Goal: Task Accomplishment & Management: Manage account settings

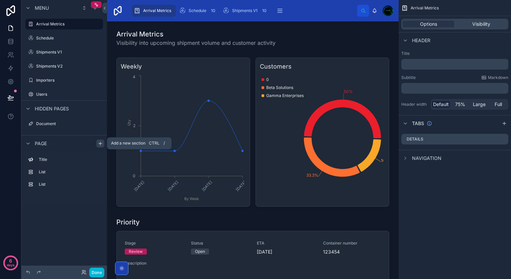
click at [100, 145] on icon "scrollable content" at bounding box center [100, 143] width 5 height 5
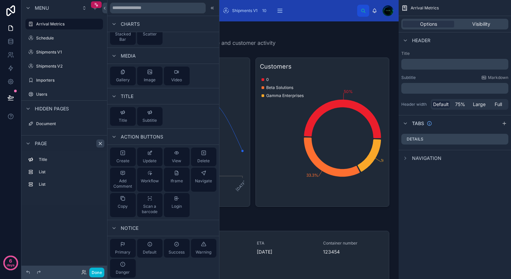
scroll to position [277, 0]
click at [148, 180] on span "Workflow" at bounding box center [150, 179] width 18 height 5
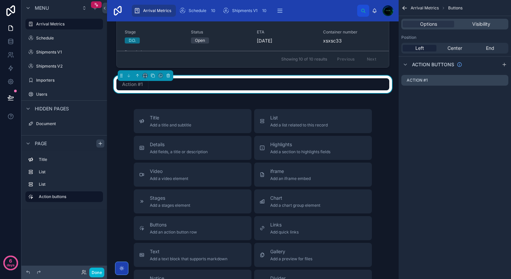
scroll to position [373, 0]
click at [456, 48] on span "Center" at bounding box center [455, 48] width 15 height 7
click at [422, 49] on span "Left" at bounding box center [420, 48] width 9 height 7
click at [502, 82] on icon "scrollable content" at bounding box center [503, 80] width 3 height 3
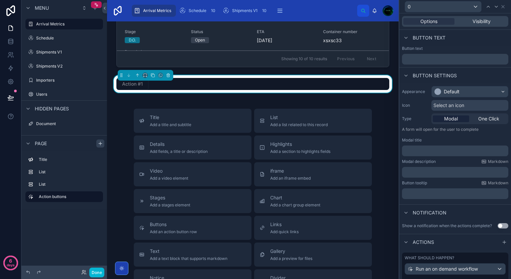
click at [504, 3] on div "0" at bounding box center [455, 6] width 106 height 13
click at [502, 7] on icon at bounding box center [503, 6] width 3 height 3
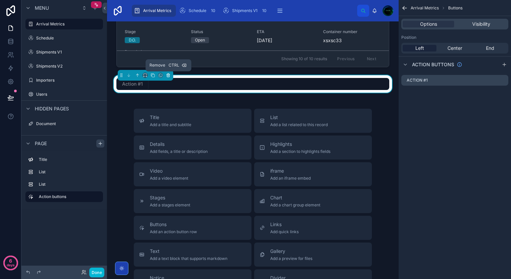
click at [169, 75] on icon at bounding box center [168, 75] width 5 height 5
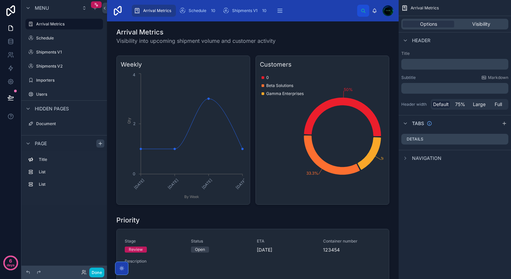
scroll to position [0, 0]
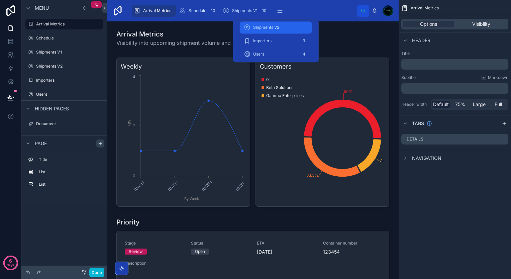
click at [269, 29] on span "Shipments V2" at bounding box center [266, 27] width 26 height 5
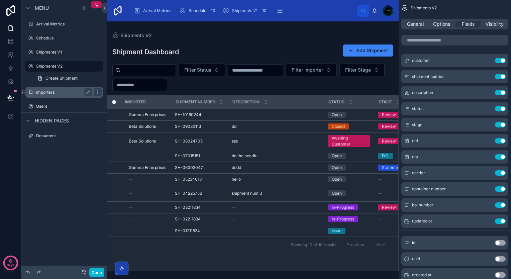
click at [39, 93] on label "Importers" at bounding box center [63, 92] width 54 height 5
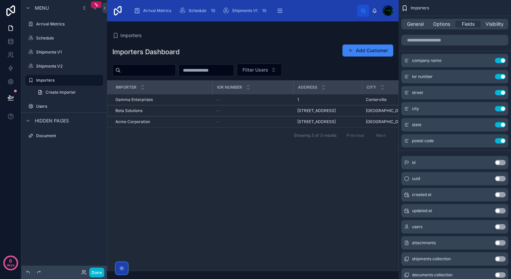
click at [127, 70] on div at bounding box center [253, 150] width 292 height 258
click at [127, 70] on input "text" at bounding box center [148, 70] width 55 height 9
click at [55, 52] on label "Shipments V1" at bounding box center [63, 52] width 54 height 5
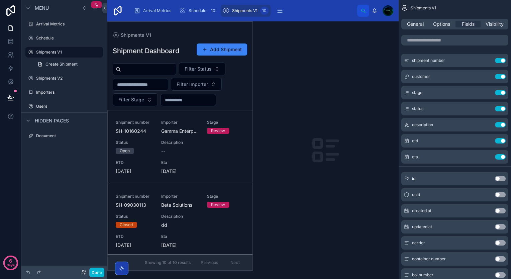
click at [146, 128] on div at bounding box center [179, 146] width 145 height 249
click at [146, 128] on span "SH-10160244" at bounding box center [134, 131] width 37 height 7
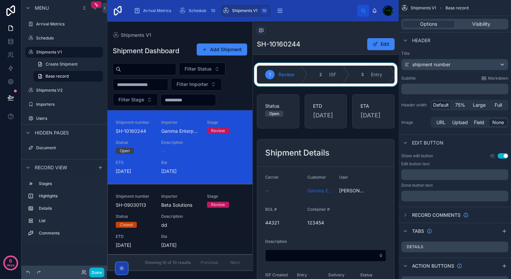
drag, startPoint x: 280, startPoint y: 85, endPoint x: 327, endPoint y: 85, distance: 47.5
click at [327, 85] on div at bounding box center [326, 74] width 146 height 23
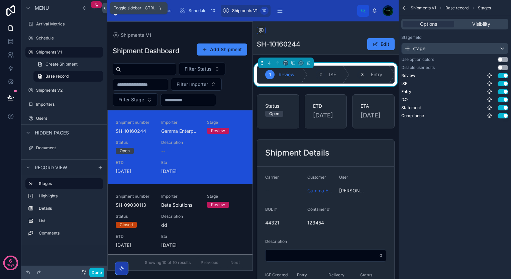
click at [105, 7] on icon at bounding box center [104, 8] width 1 height 2
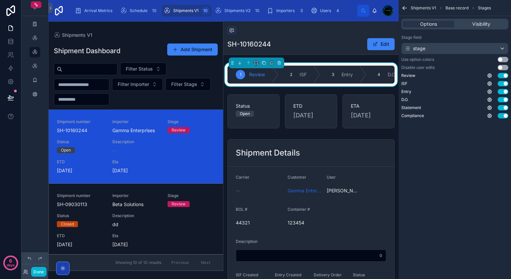
click at [128, 37] on div "Shipments V1" at bounding box center [136, 34] width 164 height 5
click at [222, 11] on div "Shipments V2 10" at bounding box center [234, 10] width 38 height 11
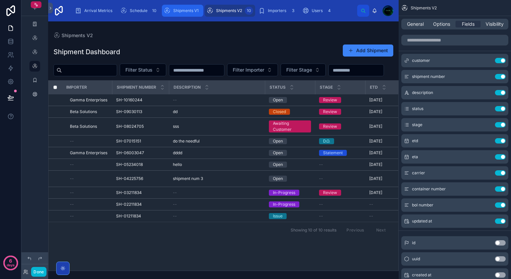
click at [179, 11] on span "Shipments V1" at bounding box center [185, 10] width 25 height 5
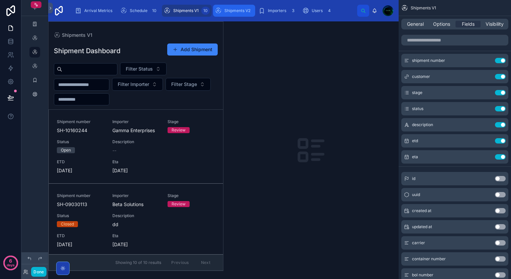
click at [225, 9] on span "Shipments V2" at bounding box center [238, 10] width 26 height 5
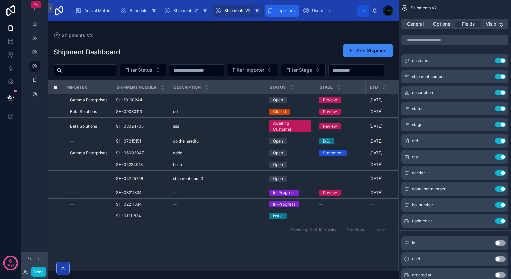
click at [274, 14] on div "Importers 3" at bounding box center [282, 10] width 30 height 11
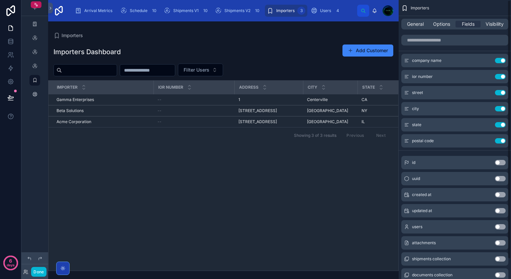
click at [446, 9] on div "Importers" at bounding box center [455, 8] width 112 height 16
click at [440, 25] on span "Options" at bounding box center [441, 24] width 17 height 7
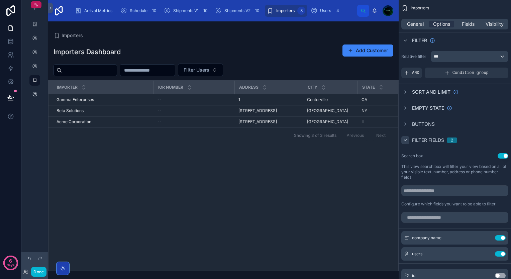
click at [408, 139] on div "scrollable content" at bounding box center [406, 140] width 8 height 8
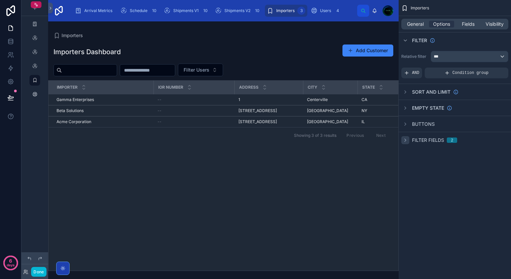
click at [408, 139] on div "scrollable content" at bounding box center [406, 140] width 8 height 8
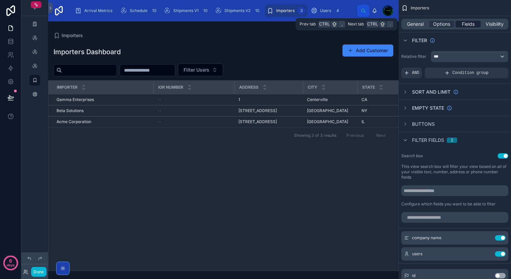
click at [468, 26] on span "Fields" at bounding box center [468, 24] width 13 height 7
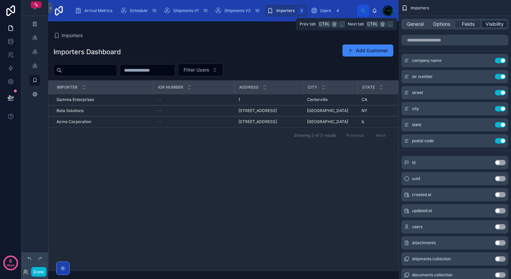
click at [494, 23] on span "Visibility" at bounding box center [495, 24] width 18 height 7
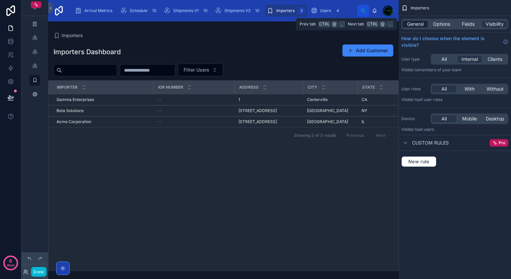
click at [419, 25] on span "General" at bounding box center [415, 24] width 17 height 7
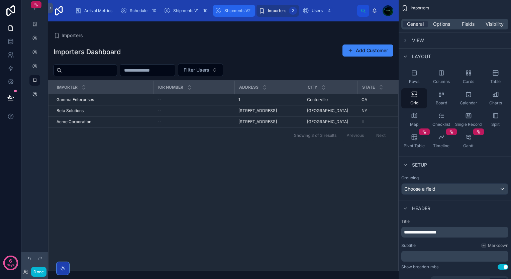
click at [227, 12] on span "Shipments V2" at bounding box center [238, 10] width 26 height 5
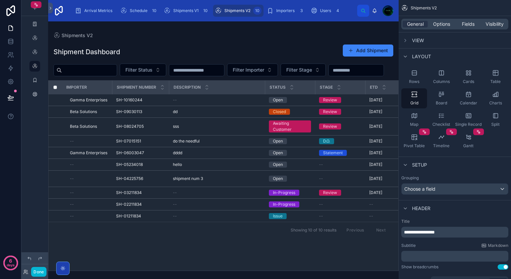
click at [97, 114] on div at bounding box center [223, 150] width 351 height 258
click at [97, 103] on span "Gamma Enterprises" at bounding box center [88, 99] width 37 height 5
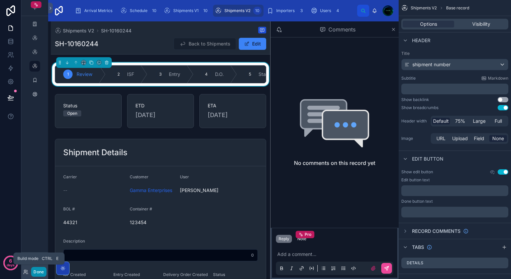
click at [42, 271] on button "Done" at bounding box center [38, 272] width 15 height 10
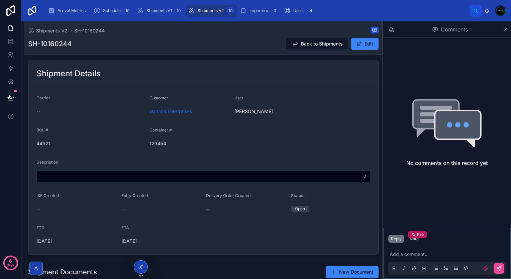
scroll to position [79, 0]
click at [508, 31] on icon at bounding box center [506, 29] width 5 height 5
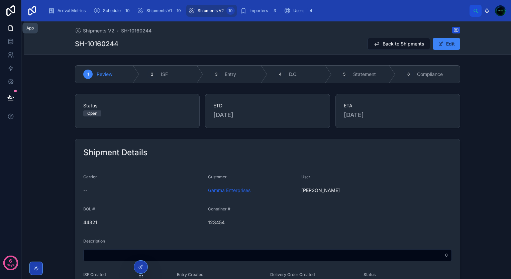
click at [9, 25] on icon at bounding box center [10, 28] width 7 height 7
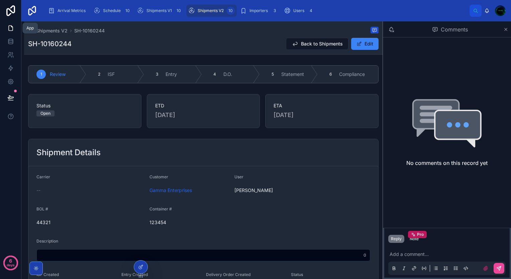
click at [9, 25] on icon at bounding box center [10, 28] width 7 height 7
click at [6, 41] on link at bounding box center [10, 41] width 21 height 13
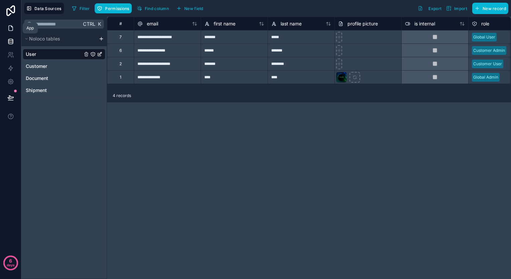
click at [13, 28] on icon at bounding box center [10, 28] width 7 height 7
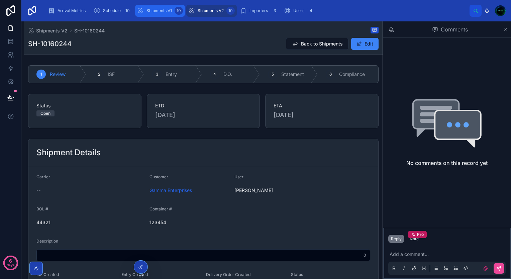
click at [153, 10] on span "Shipments V1" at bounding box center [159, 10] width 25 height 5
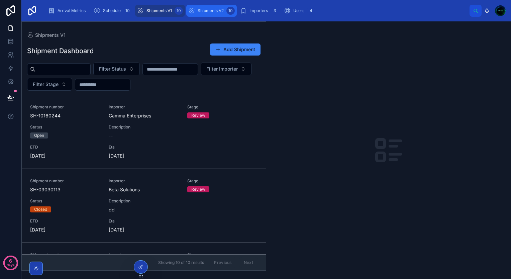
click at [205, 11] on span "Shipments V2" at bounding box center [211, 10] width 26 height 5
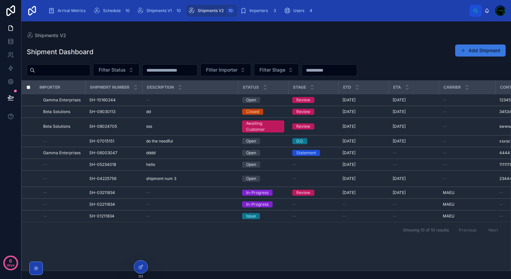
click at [478, 51] on button "Add Shipment" at bounding box center [480, 51] width 51 height 12
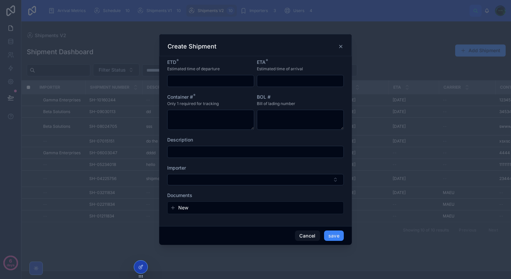
click at [174, 209] on icon "button" at bounding box center [172, 207] width 5 height 5
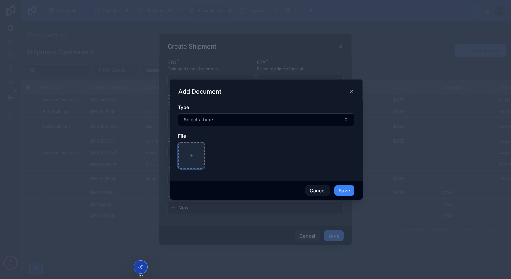
click at [194, 154] on div at bounding box center [191, 155] width 27 height 27
type input "**********"
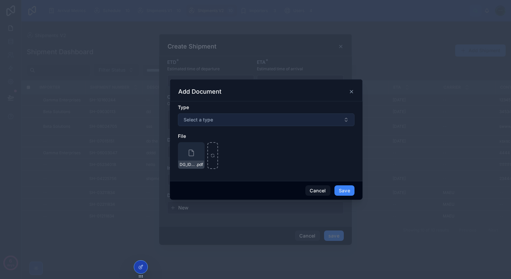
click at [206, 124] on button "Select a type" at bounding box center [266, 119] width 177 height 13
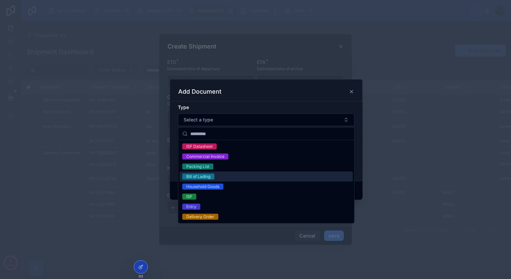
click at [206, 175] on div "Bill of Lading" at bounding box center [198, 177] width 24 height 6
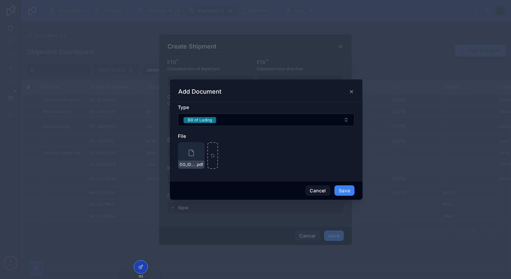
click at [270, 165] on div "DG_IDLU0200395 .pdf" at bounding box center [266, 155] width 177 height 27
click at [339, 188] on button "Save" at bounding box center [345, 190] width 20 height 11
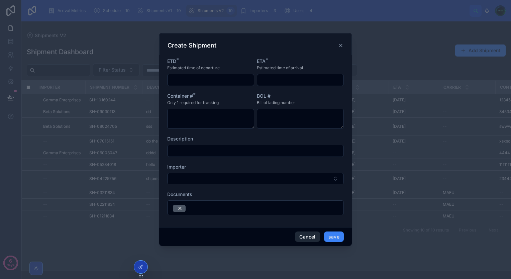
click at [306, 234] on button "Cancel" at bounding box center [307, 237] width 25 height 11
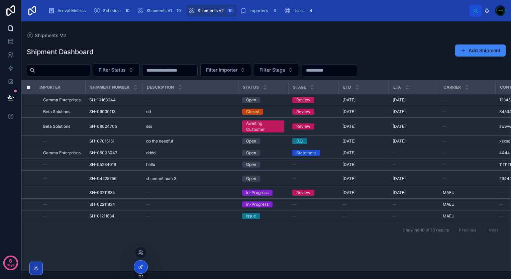
click at [142, 268] on icon at bounding box center [140, 266] width 5 height 5
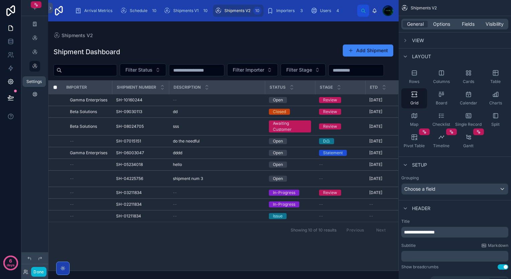
click at [13, 82] on icon at bounding box center [10, 81] width 5 height 5
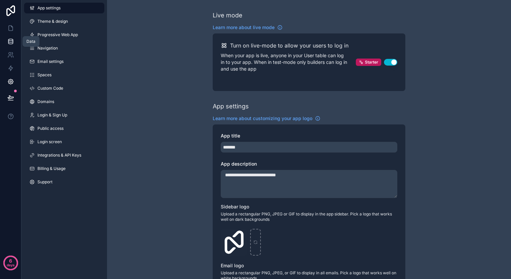
click at [8, 43] on icon at bounding box center [10, 41] width 7 height 7
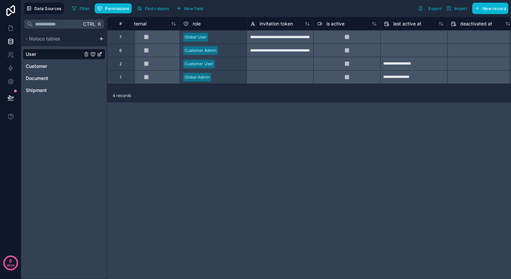
scroll to position [0, 334]
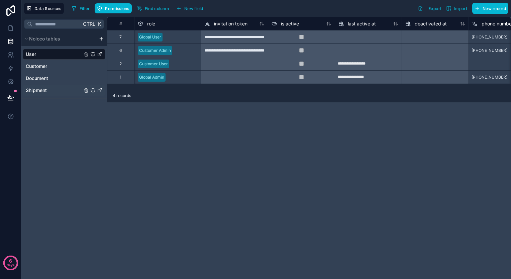
click at [46, 94] on div "Shipment" at bounding box center [64, 90] width 83 height 11
click at [42, 89] on span "Shipment" at bounding box center [36, 90] width 21 height 7
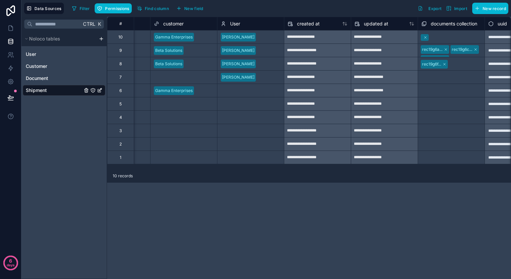
scroll to position [0, 795]
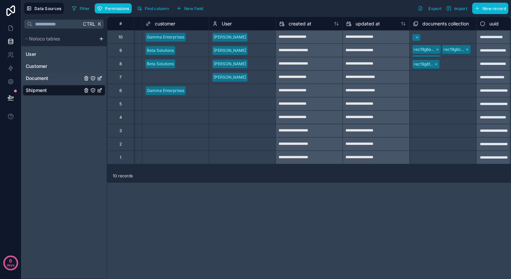
click at [32, 80] on span "Document" at bounding box center [37, 78] width 22 height 7
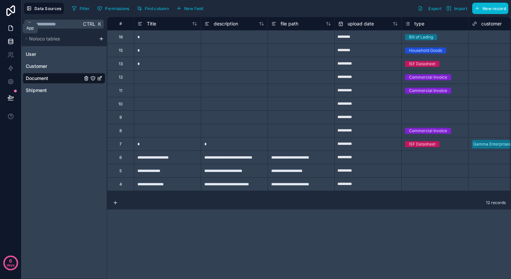
click at [13, 28] on icon at bounding box center [10, 28] width 7 height 7
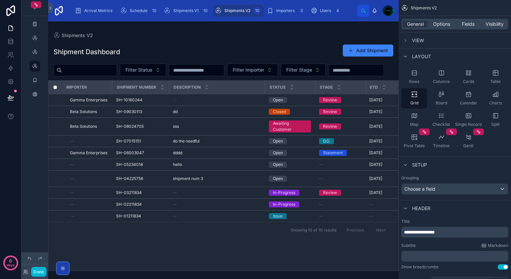
click at [349, 53] on div at bounding box center [223, 150] width 351 height 258
click at [359, 49] on button "Add Shipment" at bounding box center [368, 51] width 51 height 12
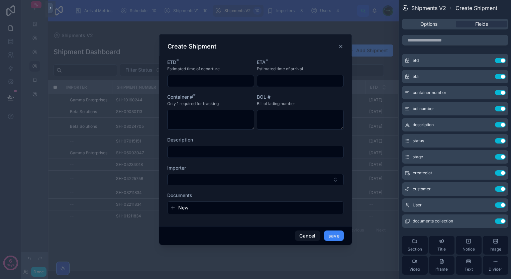
click at [241, 209] on button "New" at bounding box center [255, 207] width 171 height 7
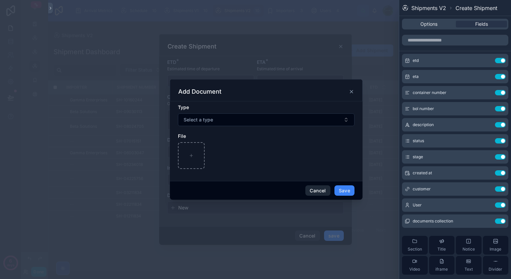
click at [312, 188] on button "Cancel" at bounding box center [317, 190] width 25 height 11
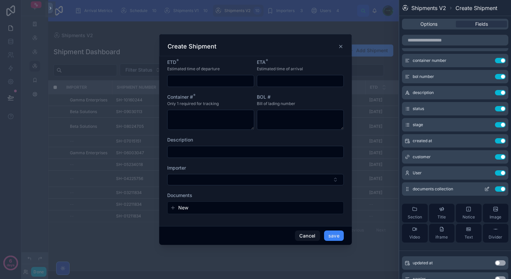
scroll to position [32, 0]
click at [486, 188] on icon at bounding box center [487, 188] width 3 height 3
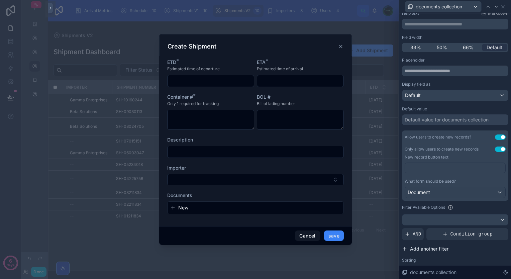
scroll to position [41, 0]
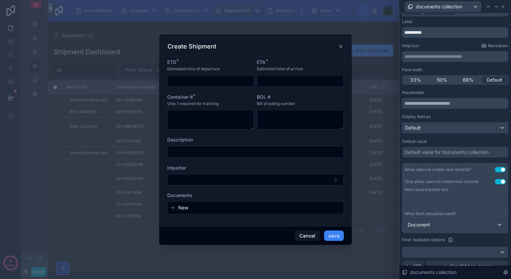
click at [442, 130] on div "Default" at bounding box center [456, 127] width 106 height 11
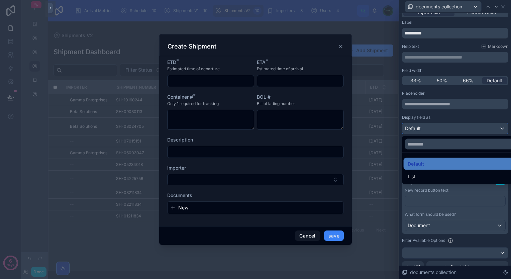
scroll to position [8, 0]
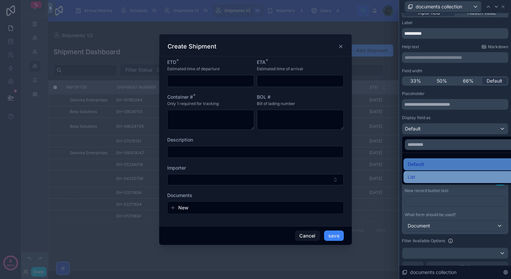
click at [426, 176] on div "List" at bounding box center [461, 177] width 106 height 8
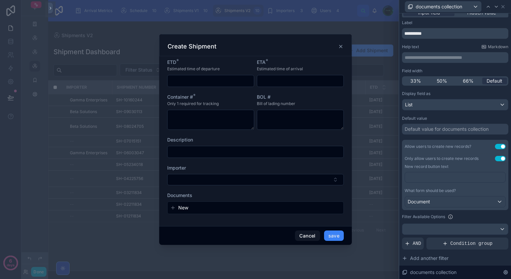
click at [180, 208] on span "New" at bounding box center [183, 207] width 10 height 7
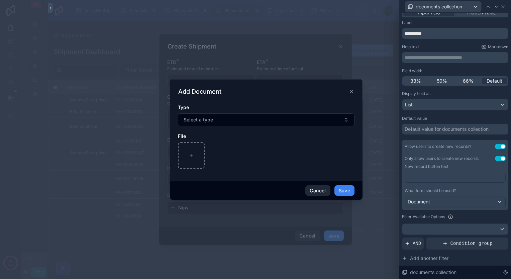
click at [318, 191] on button "Cancel" at bounding box center [317, 190] width 25 height 11
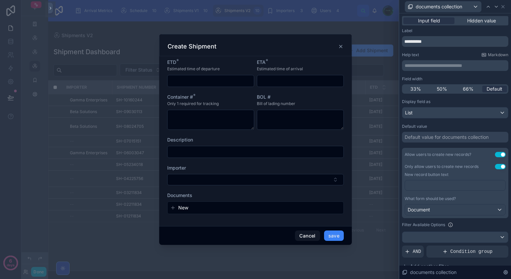
scroll to position [0, 0]
click at [430, 137] on div "Default value for documents collection" at bounding box center [447, 137] width 84 height 7
click at [425, 171] on div "New record button text" at bounding box center [455, 174] width 101 height 11
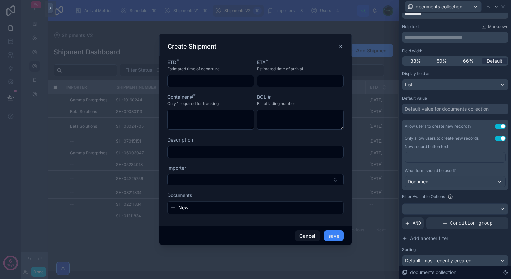
scroll to position [68, 0]
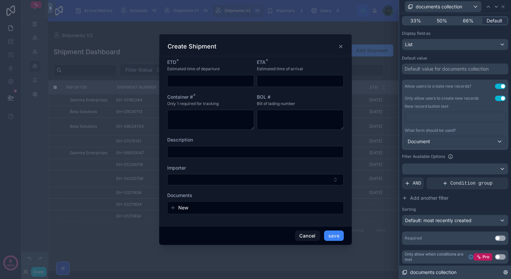
click at [434, 272] on span "documents collection" at bounding box center [433, 272] width 47 height 7
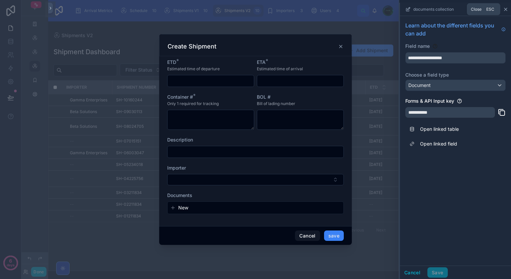
click at [506, 9] on icon at bounding box center [506, 9] width 3 height 3
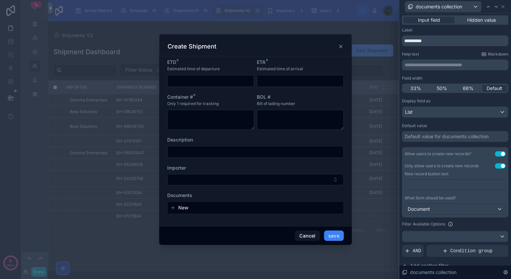
scroll to position [0, 0]
click at [473, 20] on span "Hidden value" at bounding box center [481, 20] width 29 height 7
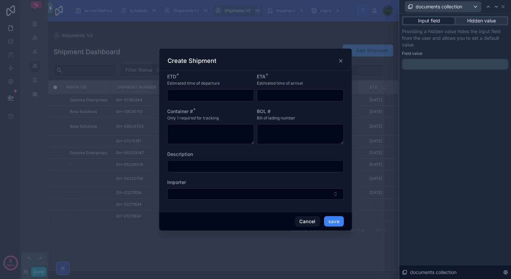
click at [430, 19] on span "Input field" at bounding box center [429, 20] width 22 height 7
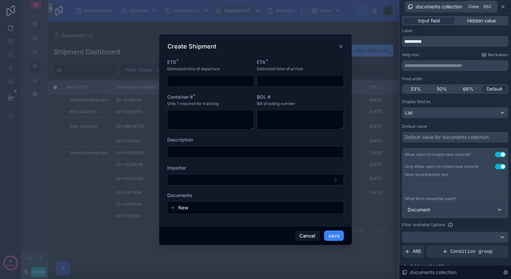
click at [503, 8] on icon at bounding box center [503, 6] width 5 height 5
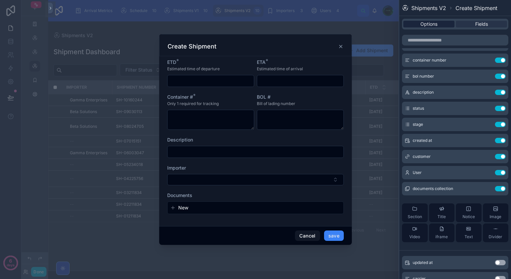
click at [421, 25] on span "Options" at bounding box center [429, 24] width 17 height 7
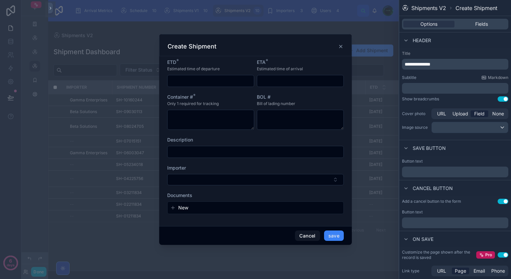
click at [173, 207] on icon "button" at bounding box center [172, 207] width 5 height 5
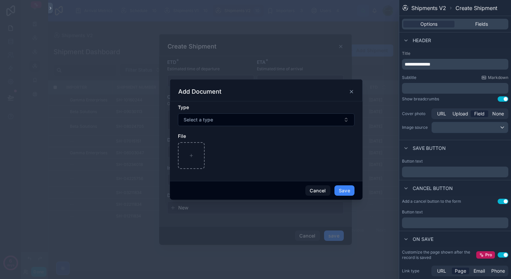
click at [353, 91] on icon at bounding box center [351, 91] width 5 height 5
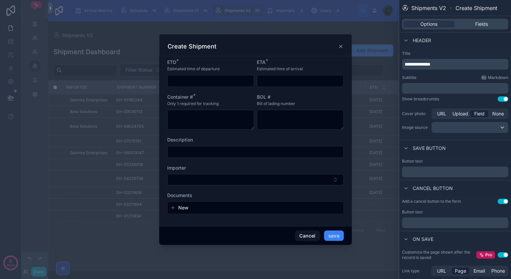
click at [341, 48] on icon at bounding box center [340, 46] width 5 height 5
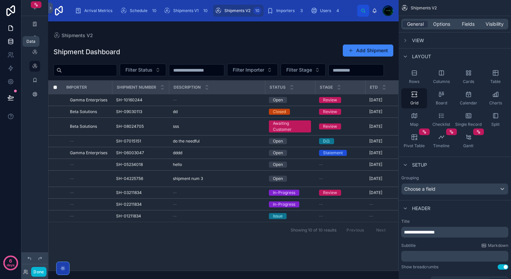
click at [10, 40] on icon at bounding box center [10, 41] width 7 height 7
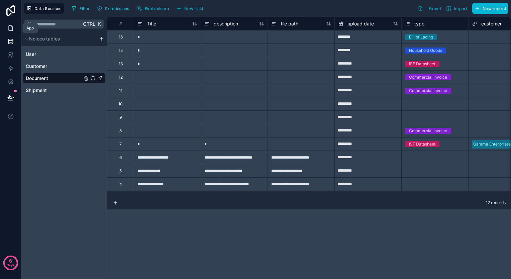
click at [9, 23] on link at bounding box center [10, 27] width 21 height 13
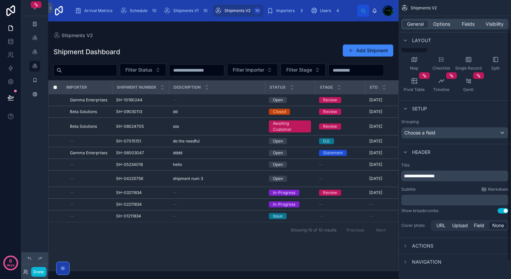
scroll to position [57, 0]
click at [404, 244] on icon "scrollable content" at bounding box center [405, 244] width 5 height 5
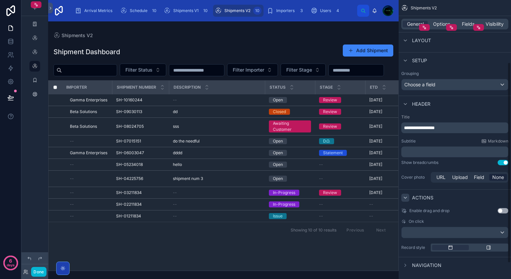
scroll to position [108, 0]
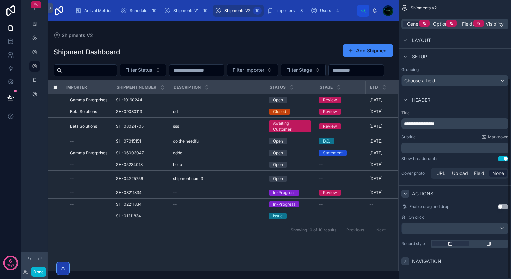
click at [405, 261] on icon "scrollable content" at bounding box center [405, 261] width 1 height 3
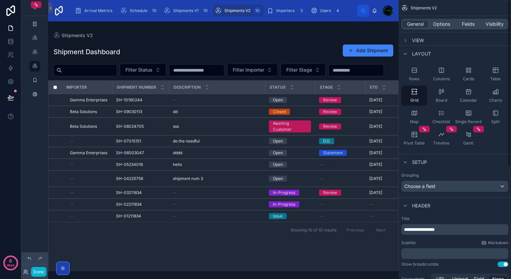
scroll to position [0, 0]
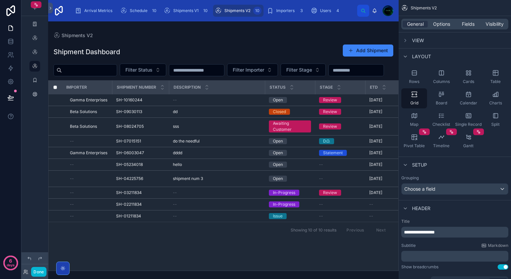
click at [249, 46] on div "Shipment Dashboard Add Shipment" at bounding box center [224, 51] width 340 height 15
click at [441, 27] on span "Options" at bounding box center [441, 24] width 17 height 7
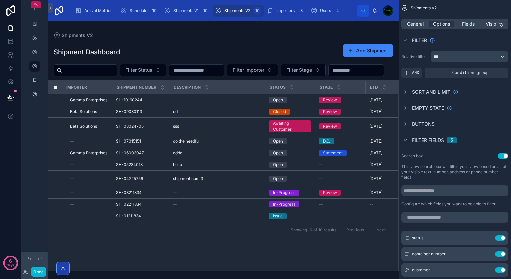
click at [32, 131] on div "scrollable content" at bounding box center [34, 135] width 27 height 271
click at [363, 50] on button "Add Shipment" at bounding box center [368, 51] width 51 height 12
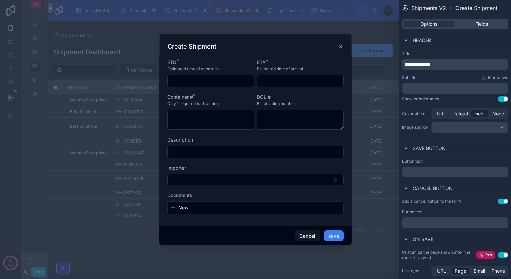
click at [180, 209] on span "New" at bounding box center [183, 207] width 10 height 7
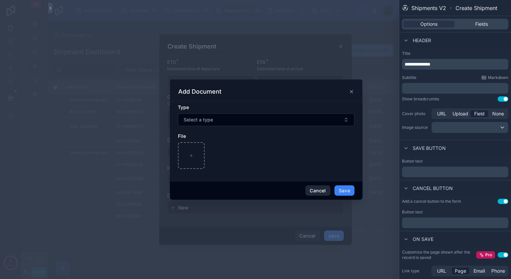
click at [324, 191] on button "Cancel" at bounding box center [317, 190] width 25 height 11
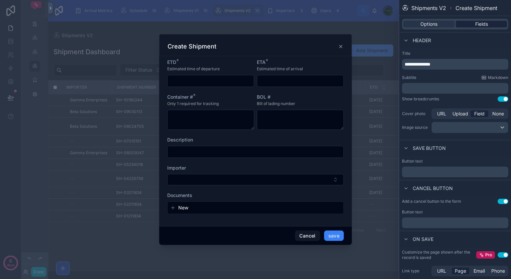
click at [468, 27] on div "Fields" at bounding box center [481, 24] width 51 height 7
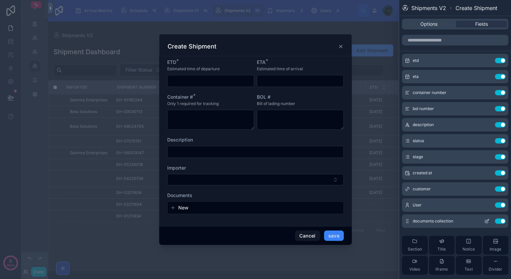
click at [486, 221] on icon at bounding box center [487, 220] width 3 height 3
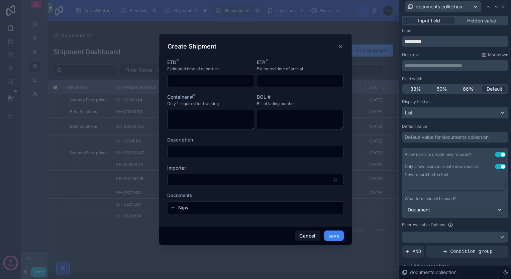
click at [457, 113] on div "List" at bounding box center [456, 112] width 106 height 11
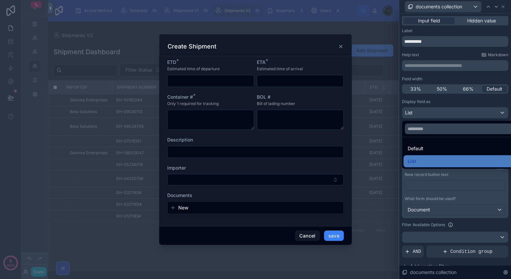
click at [457, 113] on div at bounding box center [455, 139] width 112 height 279
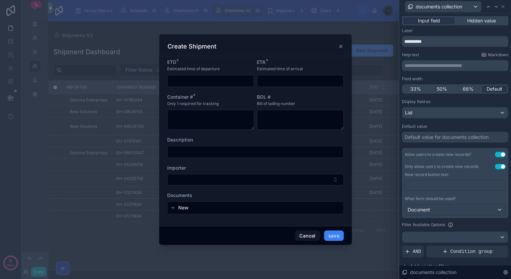
click at [495, 155] on button "Use setting" at bounding box center [500, 154] width 11 height 5
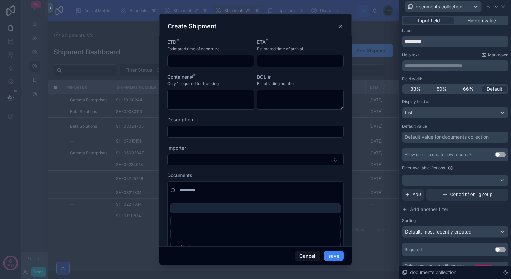
click at [496, 156] on button "Use setting" at bounding box center [500, 154] width 11 height 5
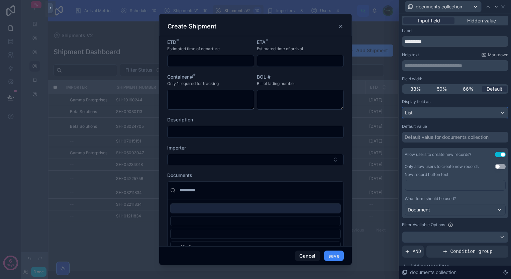
click at [444, 112] on div "List" at bounding box center [456, 112] width 106 height 11
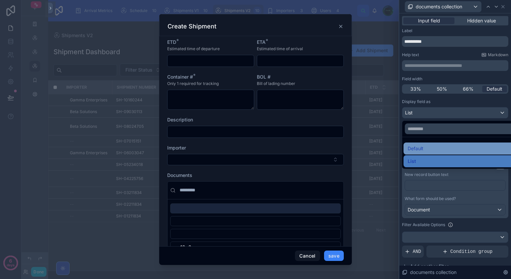
click at [427, 149] on div "Default" at bounding box center [461, 149] width 106 height 8
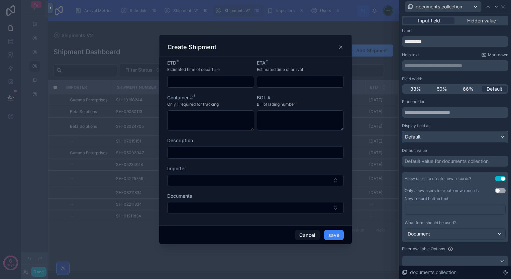
click at [429, 139] on div "Default" at bounding box center [456, 136] width 106 height 11
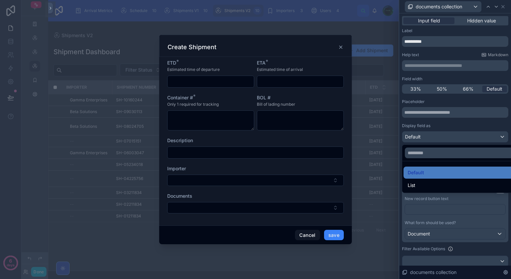
click at [429, 139] on div at bounding box center [455, 139] width 112 height 279
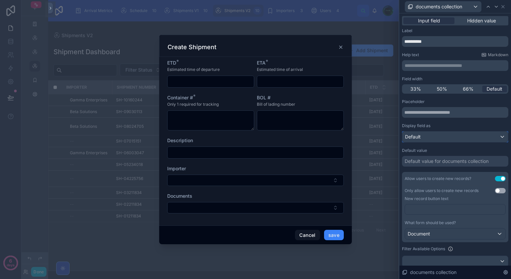
click at [429, 139] on div "Default" at bounding box center [456, 136] width 106 height 11
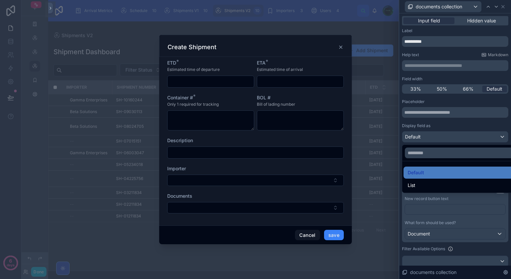
click at [429, 139] on div at bounding box center [455, 139] width 112 height 279
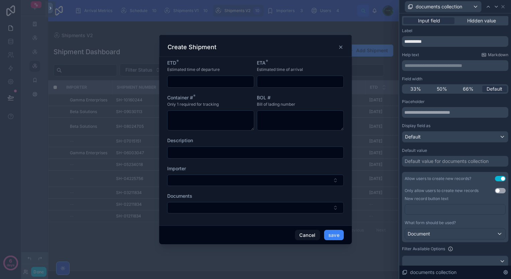
click at [495, 191] on button "Use setting" at bounding box center [500, 190] width 11 height 5
click at [495, 177] on button "Use setting" at bounding box center [500, 178] width 11 height 5
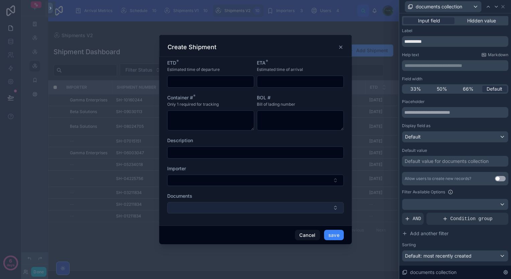
click at [313, 207] on button "Select Button" at bounding box center [255, 207] width 177 height 11
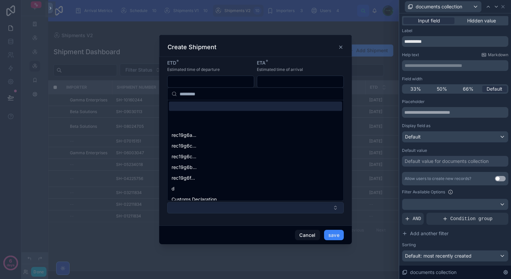
click at [313, 207] on button "Select Button" at bounding box center [255, 207] width 177 height 11
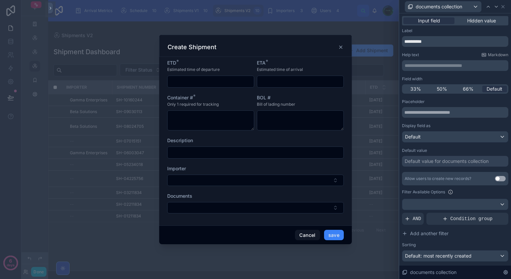
click at [497, 179] on button "Use setting" at bounding box center [500, 178] width 11 height 5
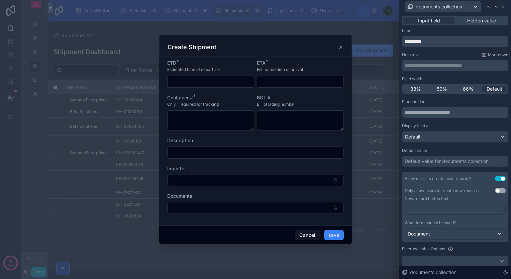
click at [495, 191] on button "Use setting" at bounding box center [500, 190] width 11 height 5
click at [459, 210] on p "﻿" at bounding box center [456, 209] width 96 height 7
click at [454, 234] on div "Document" at bounding box center [455, 234] width 100 height 11
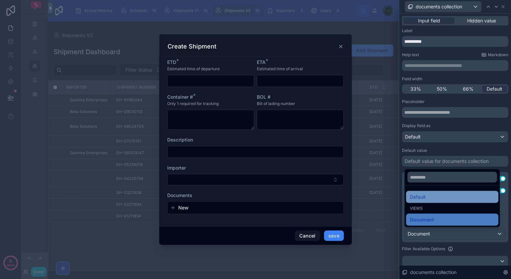
click at [419, 194] on span "Default" at bounding box center [418, 197] width 16 height 8
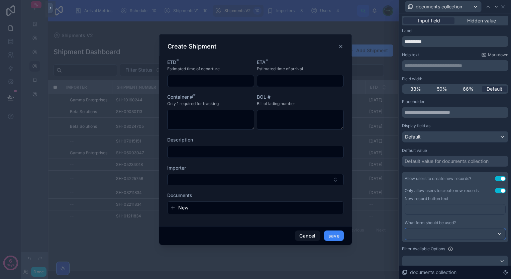
click at [436, 233] on div at bounding box center [455, 234] width 100 height 11
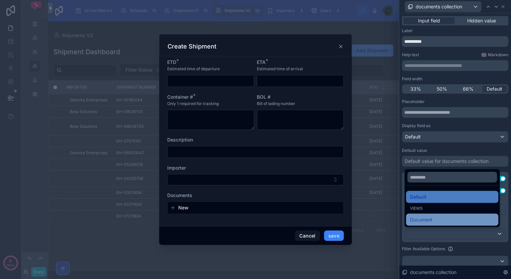
click at [431, 217] on span "Document" at bounding box center [421, 220] width 22 height 8
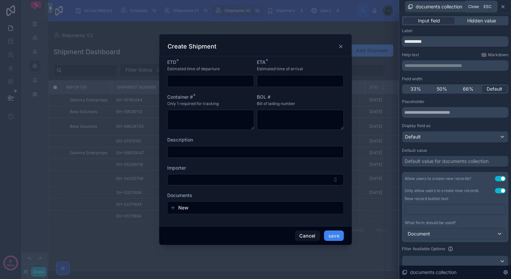
click at [502, 8] on icon at bounding box center [503, 6] width 3 height 3
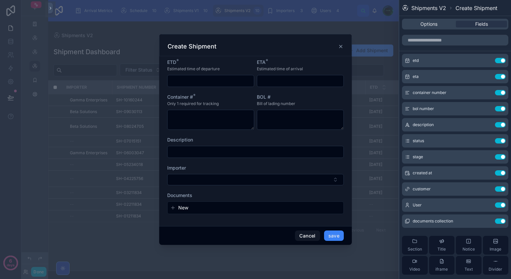
click at [405, 9] on icon at bounding box center [405, 8] width 7 height 7
click at [339, 47] on icon at bounding box center [340, 46] width 5 height 5
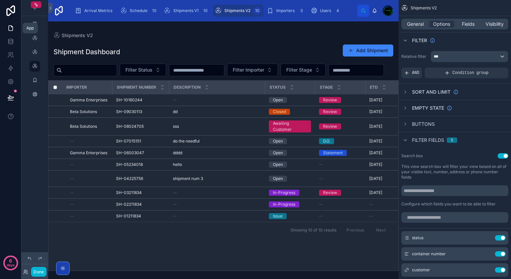
click at [12, 27] on icon at bounding box center [11, 28] width 4 height 5
click at [10, 26] on icon at bounding box center [10, 28] width 7 height 7
click at [35, 5] on icon "scrollable content" at bounding box center [36, 4] width 5 height 5
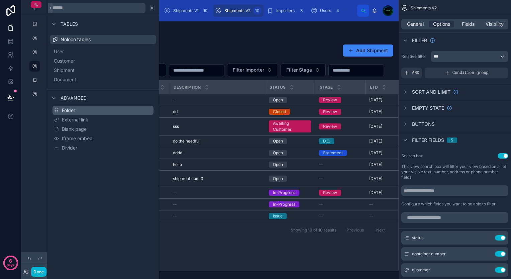
click at [65, 106] on button "Folder" at bounding box center [103, 110] width 101 height 9
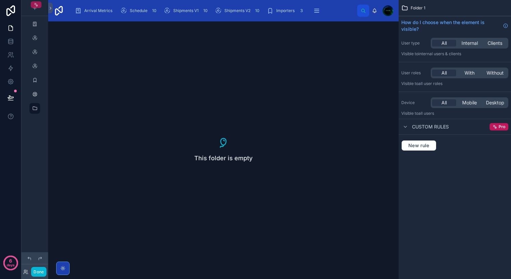
click at [36, 4] on icon "scrollable content" at bounding box center [36, 4] width 5 height 5
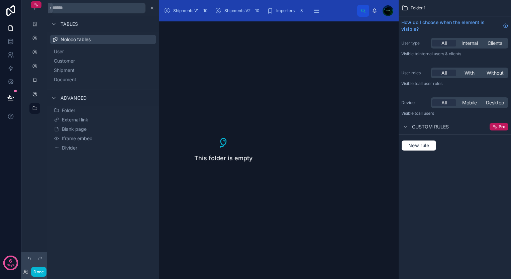
click at [43, 136] on div "scrollable content" at bounding box center [34, 135] width 27 height 271
click at [52, 8] on icon at bounding box center [50, 8] width 5 height 5
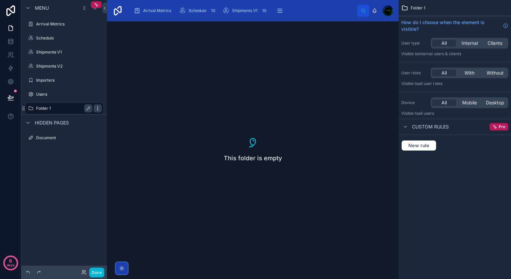
click at [97, 110] on icon "scrollable content" at bounding box center [97, 108] width 5 height 5
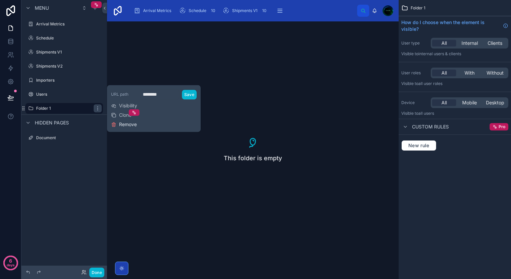
click at [127, 124] on span "Remove" at bounding box center [128, 124] width 18 height 7
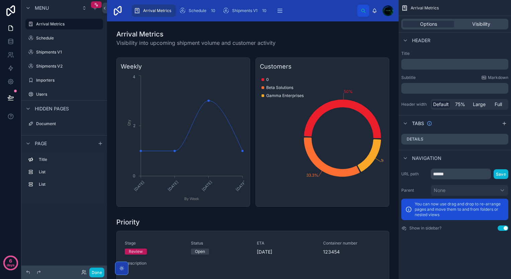
click at [36, 6] on span "Menu" at bounding box center [42, 8] width 14 height 7
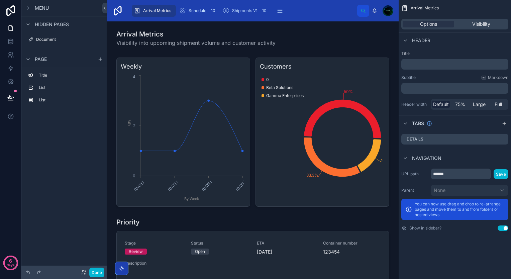
click at [33, 9] on div "Menu" at bounding box center [36, 8] width 25 height 8
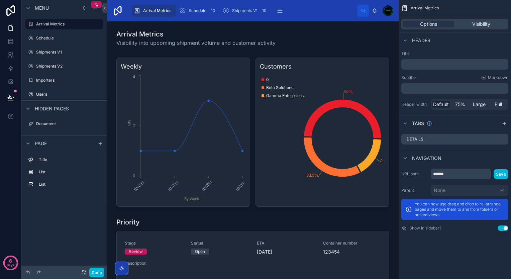
click at [40, 8] on span "Menu" at bounding box center [42, 8] width 14 height 7
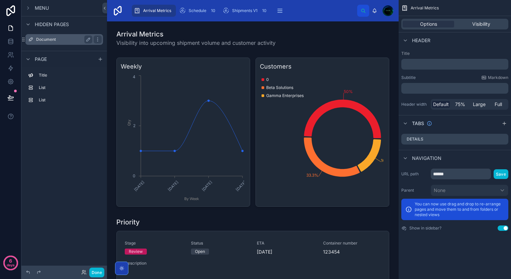
click at [43, 40] on label "Document" at bounding box center [63, 39] width 54 height 5
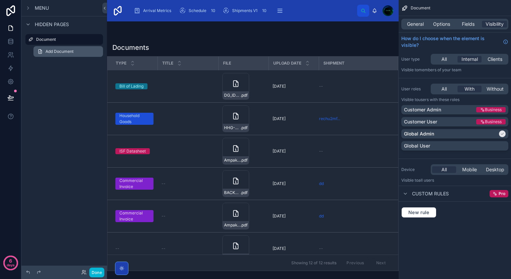
click at [63, 52] on span "Add Document" at bounding box center [60, 51] width 28 height 5
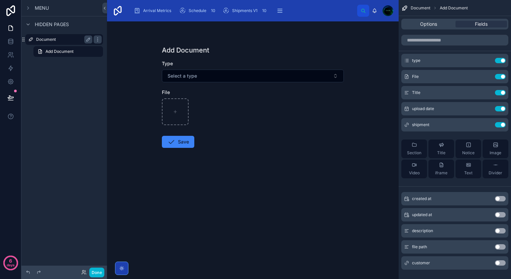
click at [60, 41] on label "Document" at bounding box center [63, 39] width 54 height 5
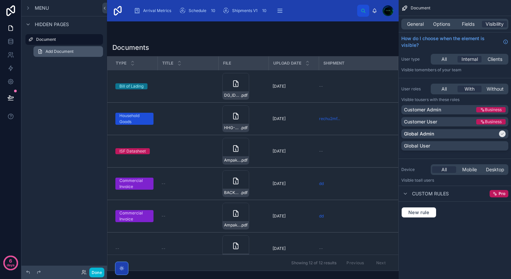
click at [73, 49] on link "Add Document" at bounding box center [68, 51] width 70 height 11
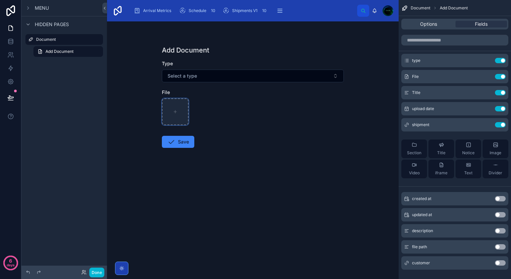
click at [175, 109] on icon at bounding box center [175, 111] width 5 height 5
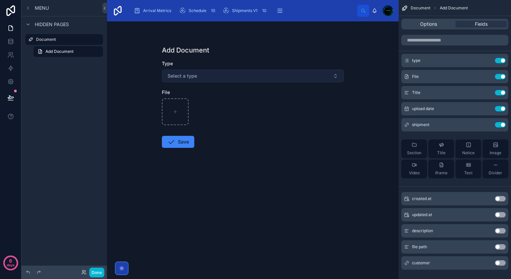
click at [185, 80] on button "Select a type" at bounding box center [253, 76] width 182 height 13
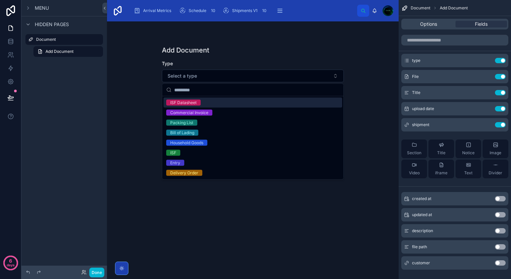
click at [187, 105] on div "ISF Datasheet" at bounding box center [253, 103] width 179 height 10
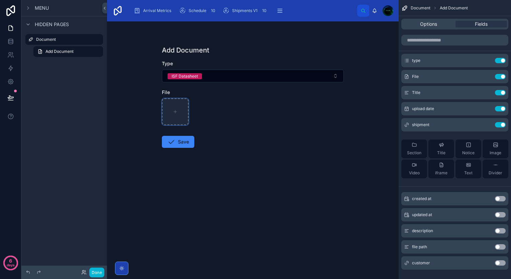
click at [180, 112] on div at bounding box center [175, 111] width 27 height 27
type input "**********"
click at [422, 26] on span "Options" at bounding box center [428, 24] width 17 height 7
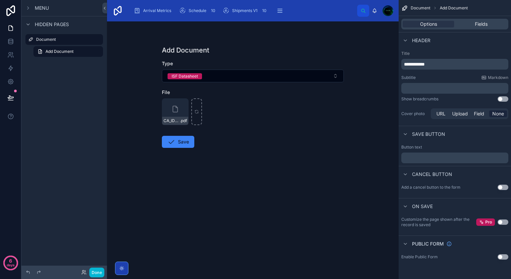
click at [505, 186] on button "Use setting" at bounding box center [503, 187] width 11 height 5
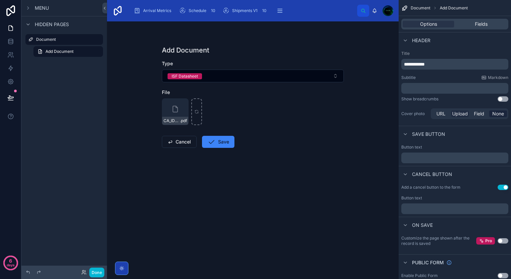
click at [462, 111] on span "Upload" at bounding box center [460, 113] width 16 height 7
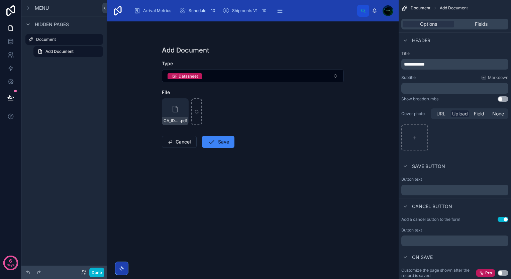
click at [462, 111] on span "Upload" at bounding box center [460, 113] width 16 height 7
click at [502, 113] on span "None" at bounding box center [499, 113] width 12 height 7
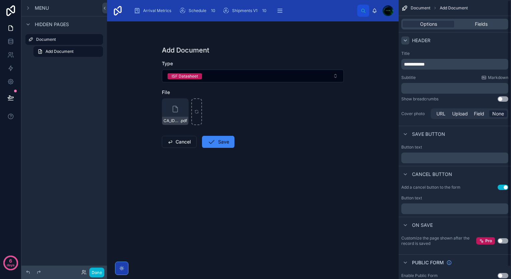
click at [407, 40] on icon "scrollable content" at bounding box center [405, 40] width 5 height 5
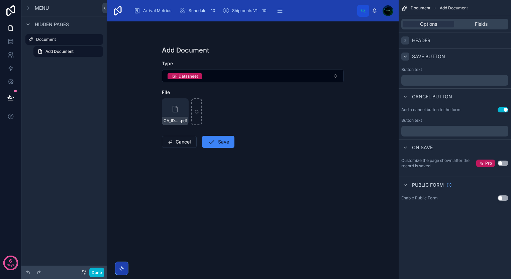
click at [404, 58] on icon "scrollable content" at bounding box center [405, 56] width 5 height 5
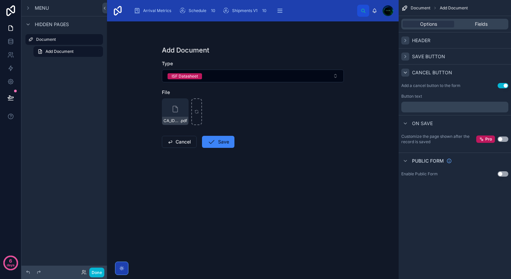
click at [405, 69] on div "scrollable content" at bounding box center [406, 73] width 8 height 8
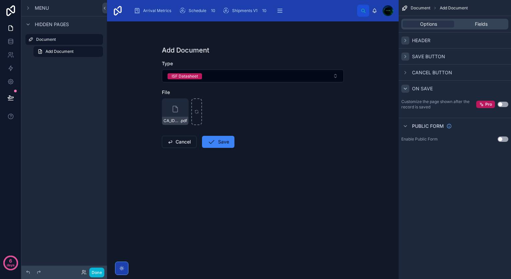
click at [403, 89] on div "scrollable content" at bounding box center [406, 89] width 8 height 8
click at [403, 104] on icon "scrollable content" at bounding box center [405, 104] width 5 height 5
click at [467, 25] on div "Fields" at bounding box center [482, 24] width 52 height 7
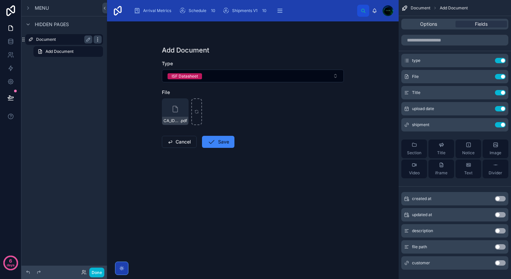
click at [99, 41] on icon "scrollable content" at bounding box center [97, 39] width 5 height 5
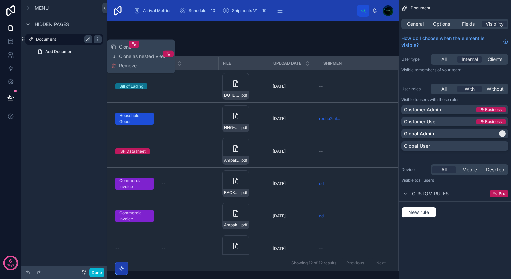
click at [88, 38] on icon "scrollable content" at bounding box center [88, 39] width 5 height 5
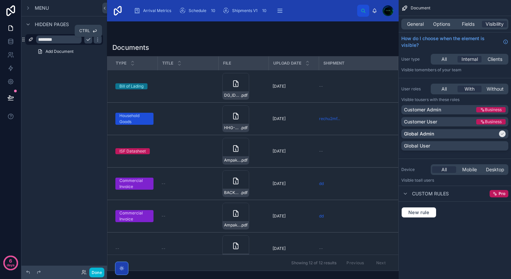
click at [88, 38] on icon "scrollable content" at bounding box center [88, 39] width 5 height 5
click at [35, 66] on div "Menu Hidden pages Document Add Document" at bounding box center [64, 34] width 86 height 68
click at [41, 23] on span "Hidden pages" at bounding box center [52, 24] width 34 height 7
click at [42, 23] on span "Hidden pages" at bounding box center [52, 24] width 34 height 7
click at [43, 7] on span "Menu" at bounding box center [42, 8] width 14 height 7
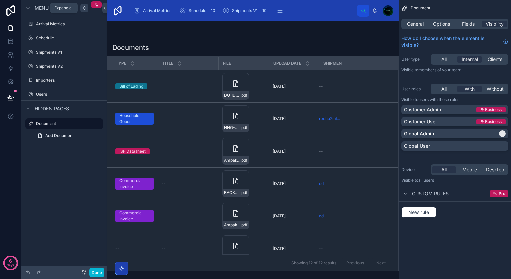
click at [86, 9] on icon "scrollable content" at bounding box center [84, 7] width 5 height 5
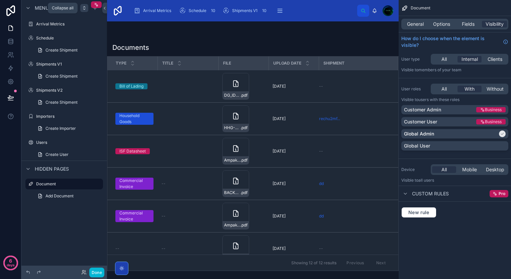
click at [86, 9] on icon "scrollable content" at bounding box center [84, 7] width 5 height 5
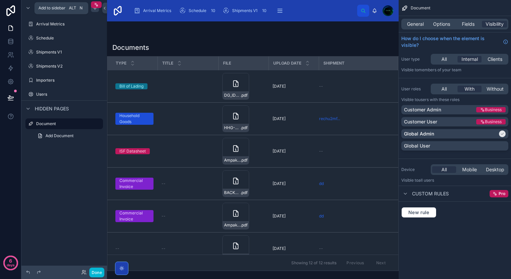
click at [94, 11] on div "scrollable content" at bounding box center [95, 8] width 8 height 8
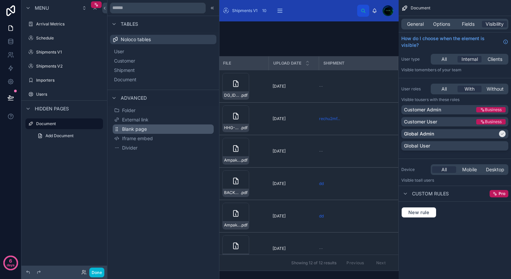
click at [136, 129] on span "Blank page" at bounding box center [134, 129] width 25 height 7
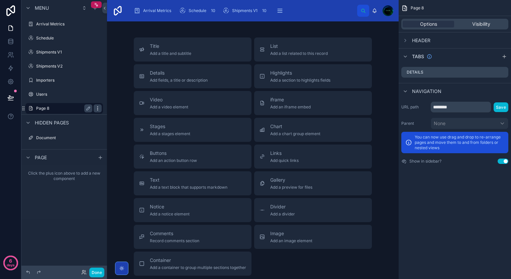
click at [96, 109] on icon "scrollable content" at bounding box center [97, 108] width 5 height 5
click at [87, 110] on icon "scrollable content" at bounding box center [88, 108] width 3 height 3
click at [87, 110] on icon "scrollable content" at bounding box center [88, 108] width 5 height 5
click at [502, 161] on button "Use setting" at bounding box center [503, 161] width 11 height 5
click at [455, 107] on input "********" at bounding box center [461, 107] width 60 height 11
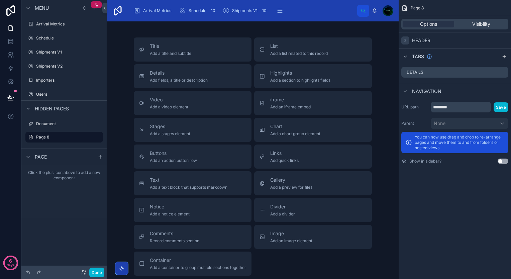
click at [404, 41] on icon "scrollable content" at bounding box center [405, 40] width 5 height 5
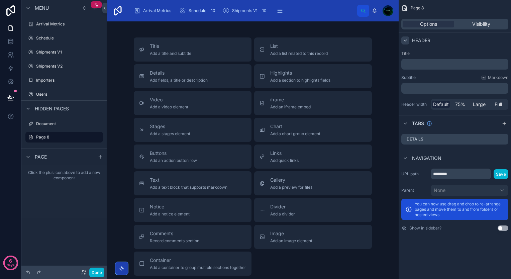
click at [404, 41] on icon "scrollable content" at bounding box center [405, 40] width 5 height 5
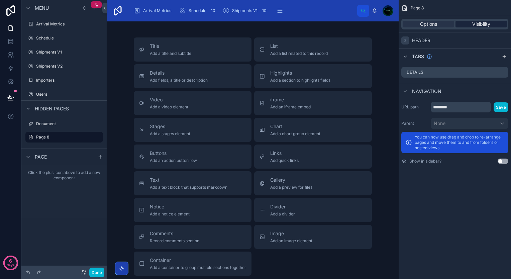
click at [463, 23] on div "Visibility" at bounding box center [482, 24] width 52 height 7
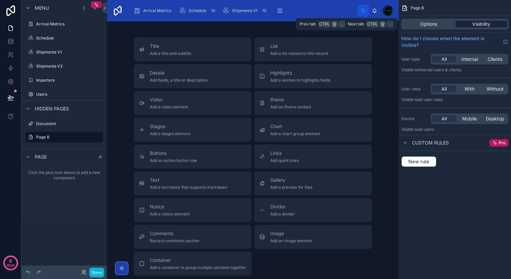
click at [463, 23] on div "Visibility" at bounding box center [482, 24] width 52 height 7
click at [427, 25] on span "Options" at bounding box center [428, 24] width 17 height 7
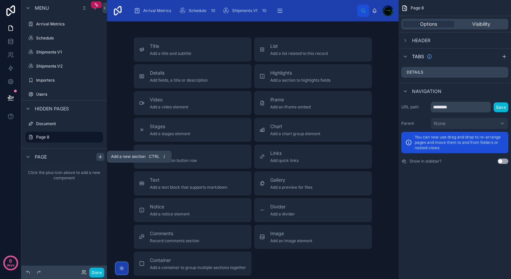
click at [98, 158] on icon "scrollable content" at bounding box center [100, 156] width 5 height 5
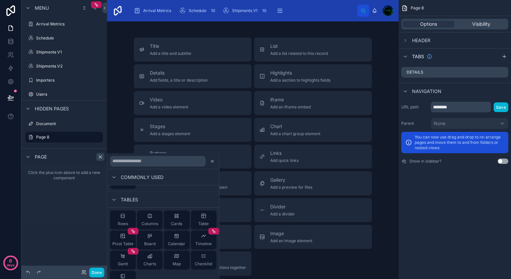
scroll to position [99, 0]
click at [115, 200] on icon at bounding box center [113, 199] width 5 height 5
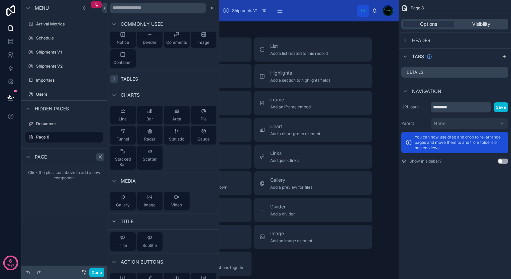
scroll to position [66, 0]
click at [115, 93] on icon at bounding box center [113, 95] width 5 height 5
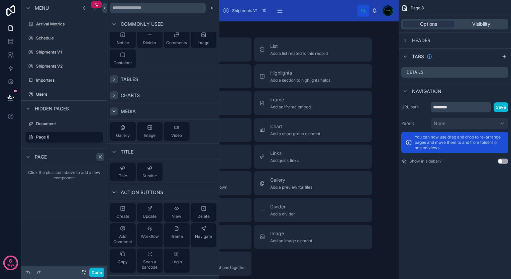
click at [116, 112] on icon at bounding box center [113, 111] width 5 height 5
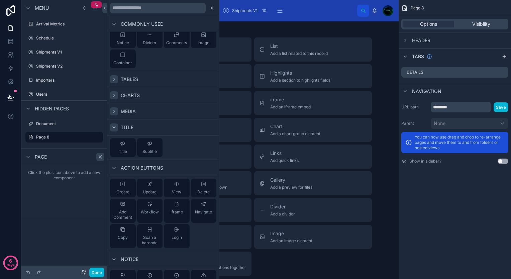
click at [116, 126] on icon at bounding box center [113, 127] width 5 height 5
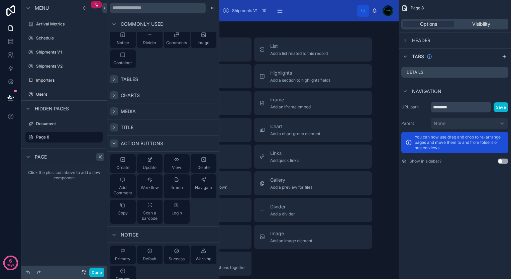
click at [117, 142] on div at bounding box center [114, 144] width 8 height 8
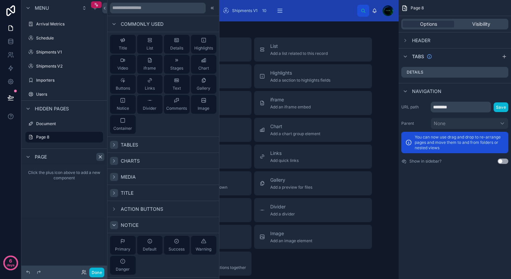
click at [112, 227] on icon at bounding box center [113, 225] width 5 height 5
click at [116, 23] on icon at bounding box center [113, 23] width 5 height 5
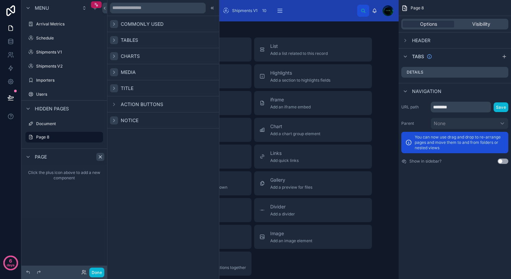
click at [116, 23] on icon at bounding box center [113, 23] width 5 height 5
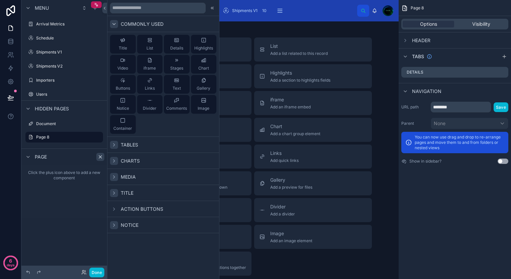
click at [116, 23] on icon at bounding box center [113, 23] width 5 height 5
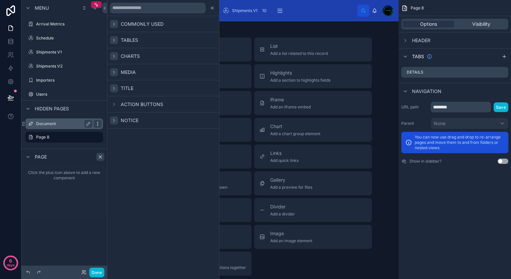
click at [97, 124] on icon "scrollable content" at bounding box center [97, 123] width 5 height 5
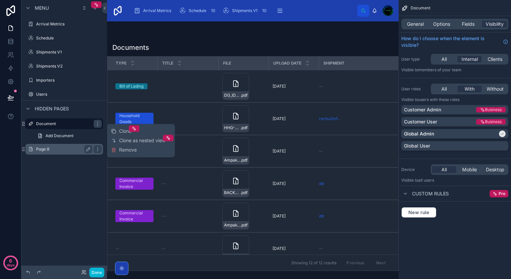
click at [43, 151] on label "Page 8" at bounding box center [63, 149] width 54 height 5
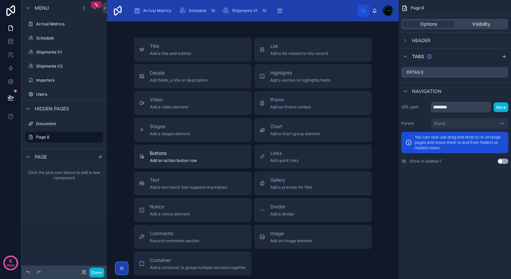
click at [157, 152] on span "Buttons" at bounding box center [173, 153] width 47 height 7
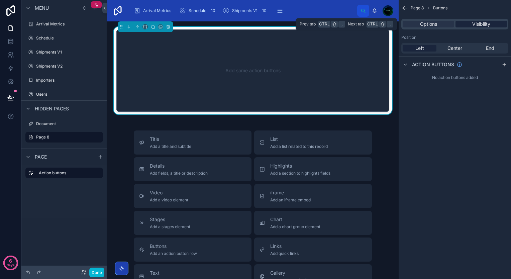
click at [470, 24] on div "Visibility" at bounding box center [482, 24] width 52 height 7
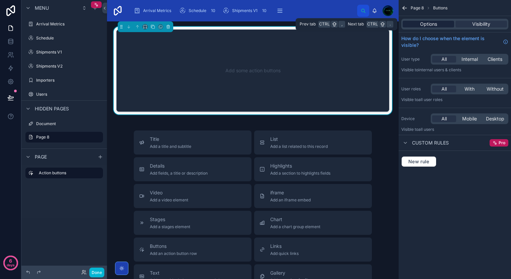
click at [431, 27] on span "Options" at bounding box center [428, 24] width 17 height 7
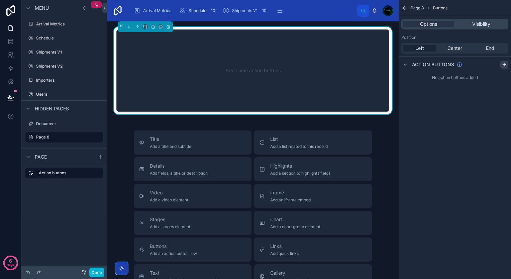
click at [508, 63] on div "scrollable content" at bounding box center [505, 65] width 8 height 8
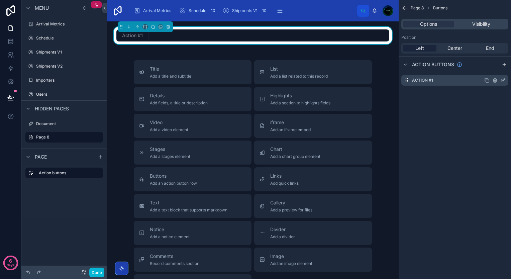
click at [503, 81] on icon "scrollable content" at bounding box center [504, 79] width 3 height 3
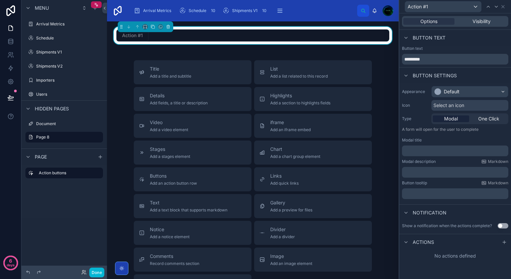
click at [455, 120] on span "Modal" at bounding box center [451, 118] width 14 height 7
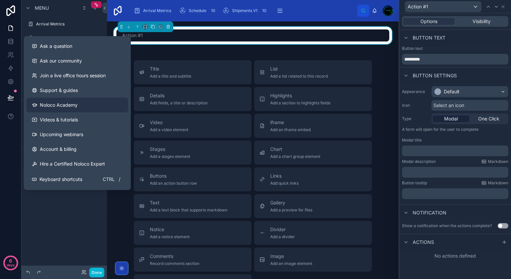
click at [68, 105] on span "Noloco Academy" at bounding box center [59, 105] width 38 height 7
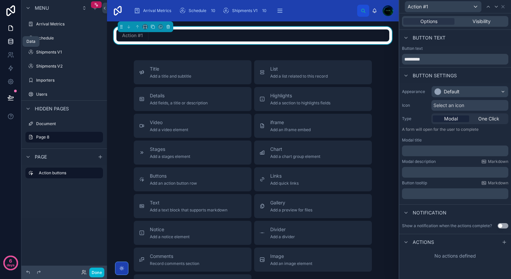
click at [10, 42] on icon at bounding box center [10, 41] width 4 height 3
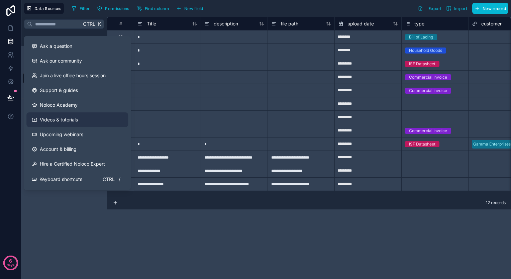
click at [50, 118] on span "Videos & tutorials" at bounding box center [59, 119] width 38 height 7
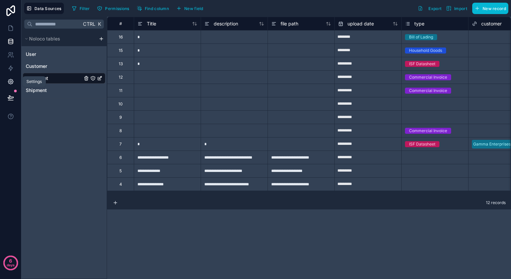
click at [13, 80] on icon at bounding box center [10, 81] width 7 height 7
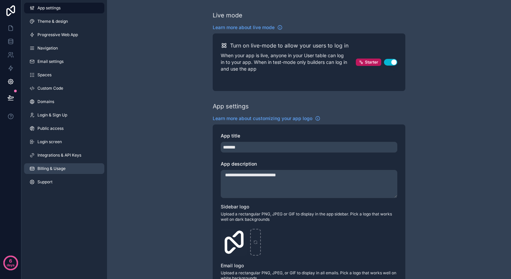
click at [58, 172] on link "Billing & Usage" at bounding box center [64, 168] width 80 height 11
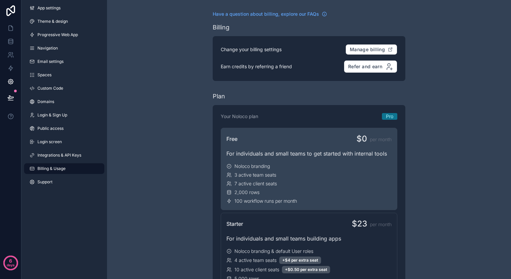
click at [246, 147] on div "Free $0 per month For individuals and small teams to get started with internal …" at bounding box center [309, 169] width 177 height 82
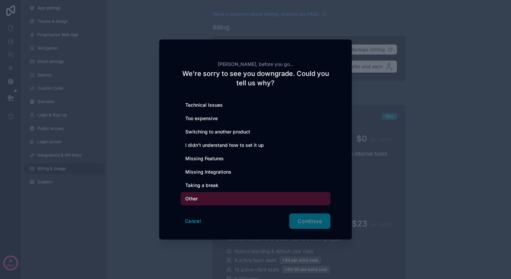
click at [195, 199] on div "Other" at bounding box center [256, 198] width 150 height 13
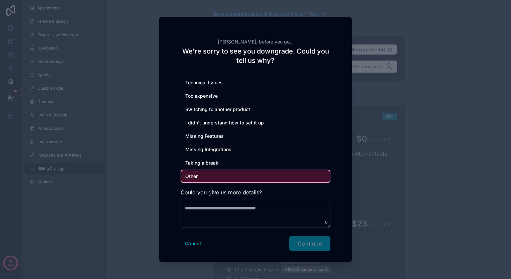
click at [233, 200] on div "Technical Issues Too expensive Switching to another product I didn’t understand…" at bounding box center [256, 152] width 150 height 152
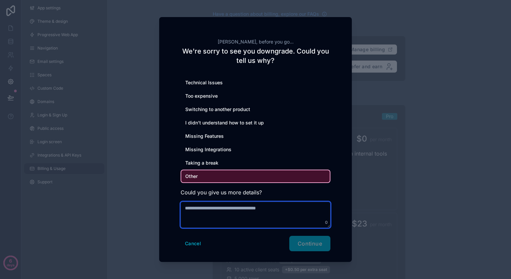
click at [233, 209] on textarea at bounding box center [256, 215] width 150 height 26
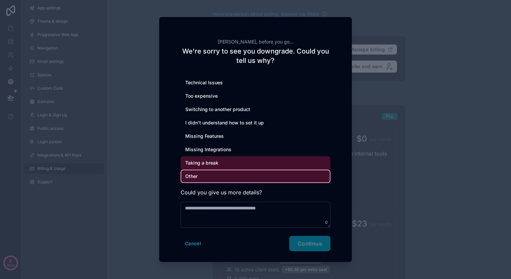
click at [213, 164] on div "Taking a break" at bounding box center [256, 162] width 150 height 13
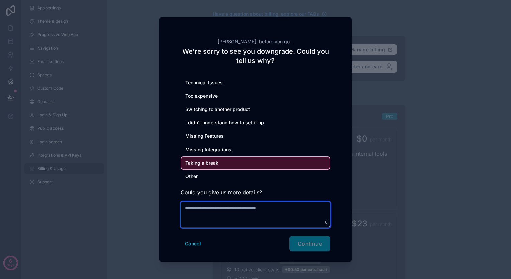
click at [231, 220] on textarea at bounding box center [256, 215] width 150 height 26
type textarea "**********"
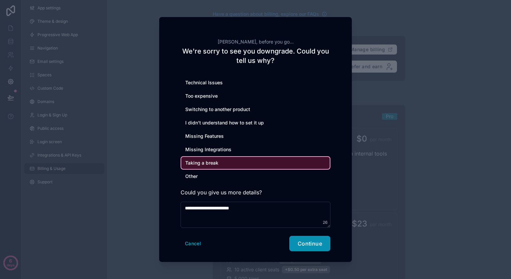
click at [311, 241] on span "Continue" at bounding box center [310, 243] width 24 height 7
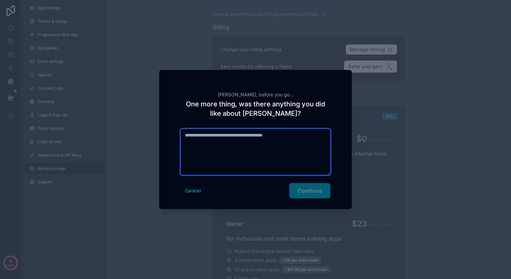
click at [201, 153] on textarea at bounding box center [256, 152] width 150 height 46
type textarea "**********"
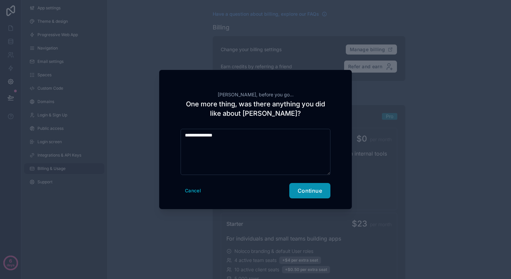
click at [317, 192] on span "Continue" at bounding box center [310, 190] width 24 height 7
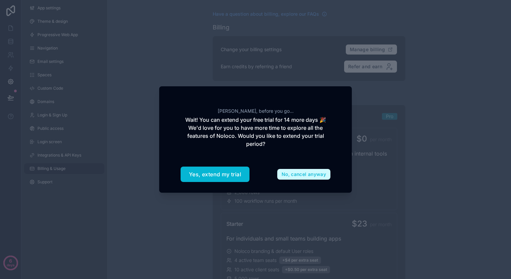
click at [298, 177] on button "No, cancel anyway" at bounding box center [303, 174] width 53 height 11
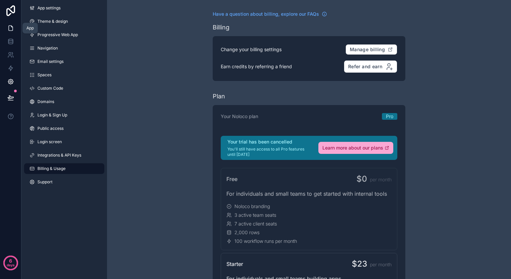
click at [11, 27] on icon at bounding box center [10, 28] width 7 height 7
